Goal: Information Seeking & Learning: Learn about a topic

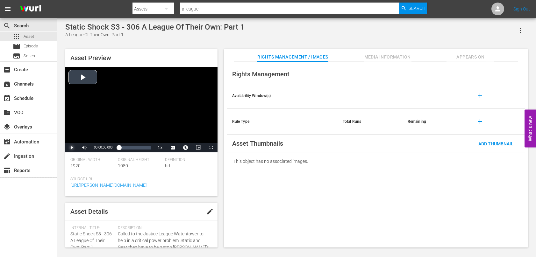
click at [72, 148] on span "Video Player" at bounding box center [72, 148] width 0 height 0
click at [177, 134] on span "Video Player" at bounding box center [176, 132] width 6 height 6
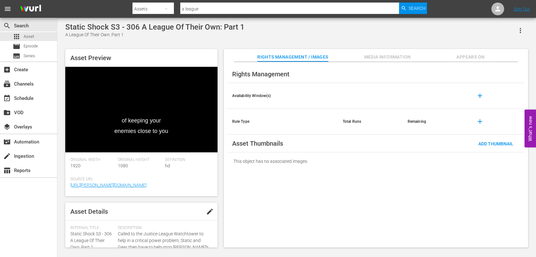
click at [222, 209] on div "Asset Preview of keeping your enemies close to you Video Player is loading. Pla…" at bounding box center [296, 145] width 469 height 199
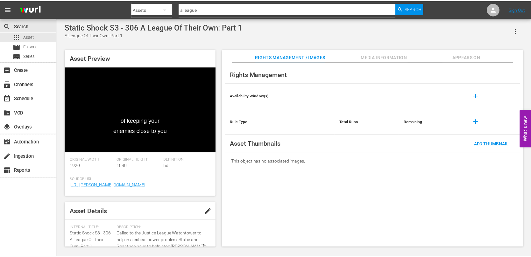
scroll to position [32, 0]
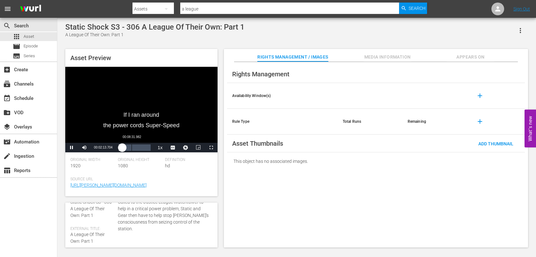
click at [131, 149] on div "Loaded : 15.64% 00:08:31.982 00:02:13.660" at bounding box center [135, 148] width 32 height 6
click at [143, 149] on div "Loaded : 50.70% 00:15:59.967 00:09:39.534" at bounding box center [135, 148] width 32 height 6
drag, startPoint x: 106, startPoint y: 149, endPoint x: 96, endPoint y: 150, distance: 10.2
click at [96, 148] on div "34%" at bounding box center [98, 147] width 13 height 1
click at [149, 149] on div "Loaded : 82.47% 00:20:28.758 00:16:21.596" at bounding box center [135, 148] width 32 height 6
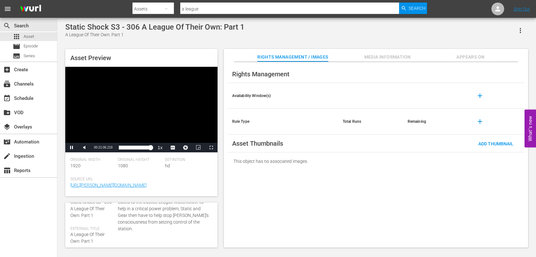
drag, startPoint x: 32, startPoint y: 33, endPoint x: 39, endPoint y: 2, distance: 31.9
click at [32, 33] on span "Asset" at bounding box center [29, 36] width 11 height 6
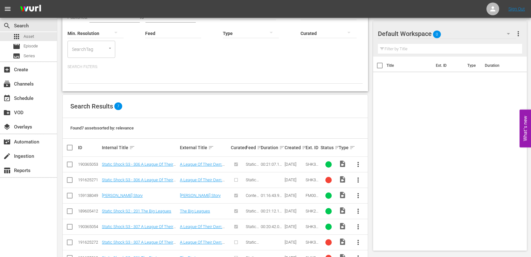
scroll to position [80, 0]
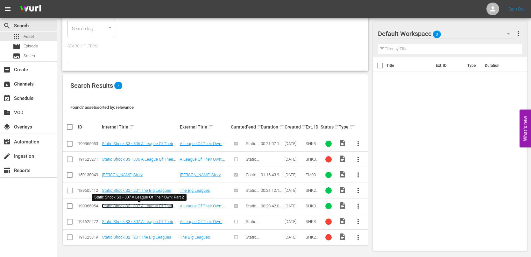
click at [158, 207] on link "Static Shock S3 - 307 A League Of Their Own: Part 2" at bounding box center [137, 209] width 71 height 10
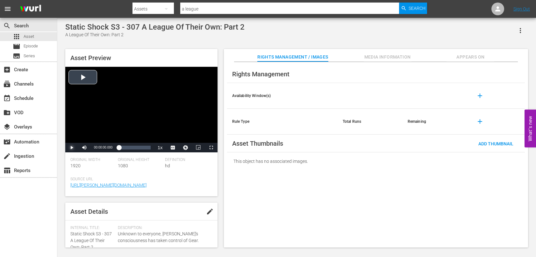
click at [72, 148] on span "Video Player" at bounding box center [72, 148] width 0 height 0
click at [178, 133] on span "Video Player" at bounding box center [176, 132] width 6 height 6
click at [124, 147] on div "00:03:45.831" at bounding box center [124, 148] width 0 height 6
click at [136, 148] on div "Loaded : 25.62% 00:11:30.041 00:04:17.697" at bounding box center [135, 148] width 32 height 6
click at [148, 150] on div "Loaded : 63.33% 00:19:14.250 00:12:03.193" at bounding box center [135, 148] width 32 height 6
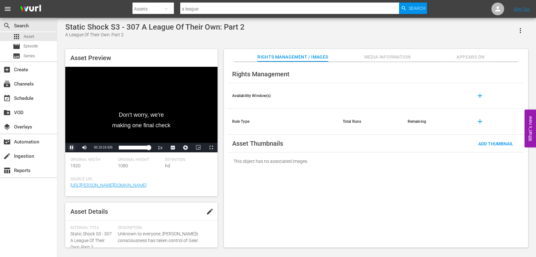
click at [72, 148] on span "Video Player" at bounding box center [72, 148] width 0 height 0
drag, startPoint x: 25, startPoint y: 35, endPoint x: 38, endPoint y: 1, distance: 37.1
click at [25, 35] on span "Asset" at bounding box center [29, 36] width 11 height 6
